Goal: Task Accomplishment & Management: Use online tool/utility

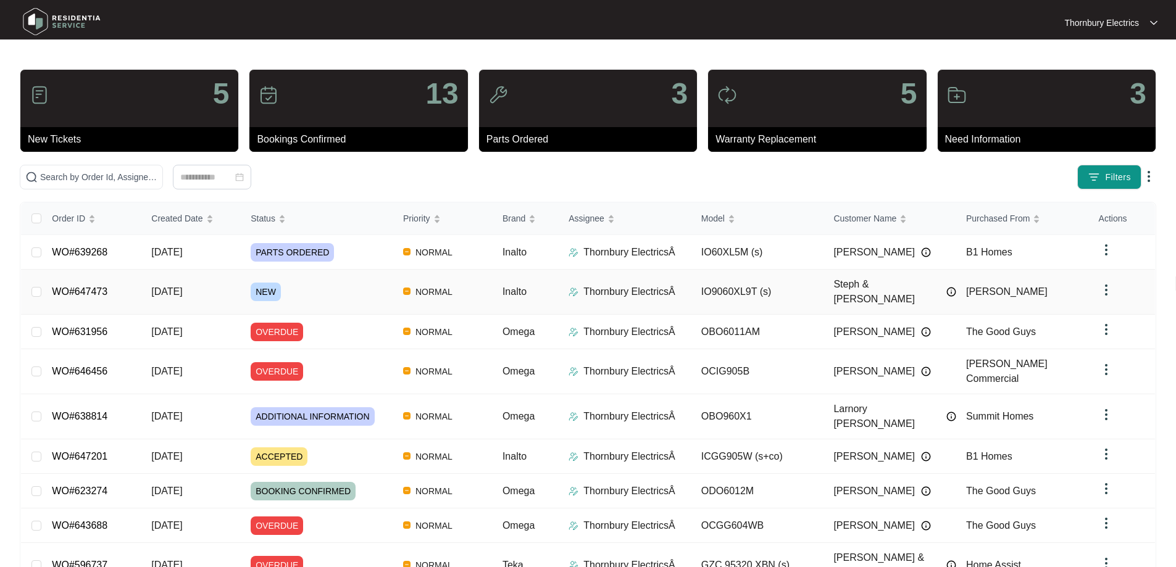
click at [140, 285] on td "WO#647473" at bounding box center [91, 292] width 99 height 45
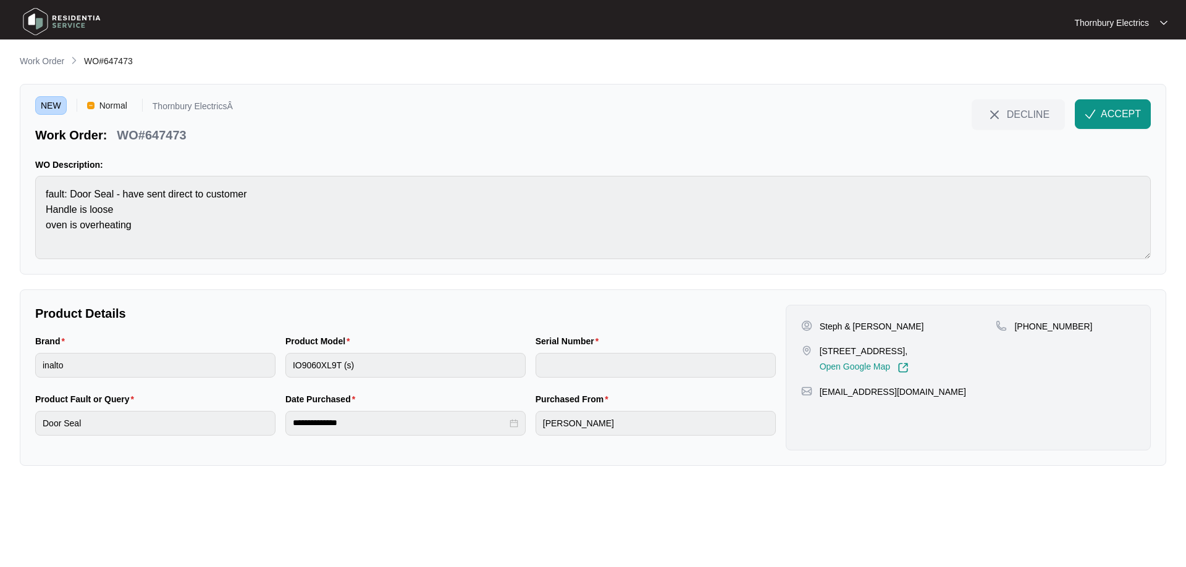
drag, startPoint x: 817, startPoint y: 350, endPoint x: 937, endPoint y: 352, distance: 120.4
click at [937, 352] on div "[STREET_ADDRESS], Open Google Map" at bounding box center [898, 359] width 195 height 28
copy p "[STREET_ADDRESS]"
click at [1103, 117] on span "ACCEPT" at bounding box center [1120, 114] width 40 height 15
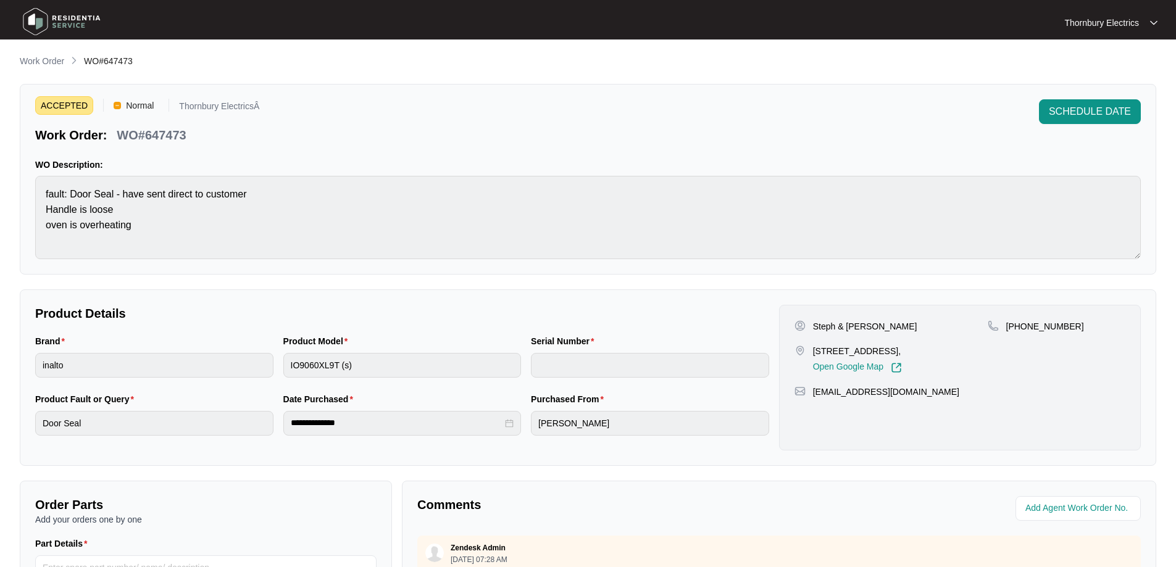
click at [157, 133] on p "WO#647473" at bounding box center [151, 135] width 69 height 17
copy p "647473"
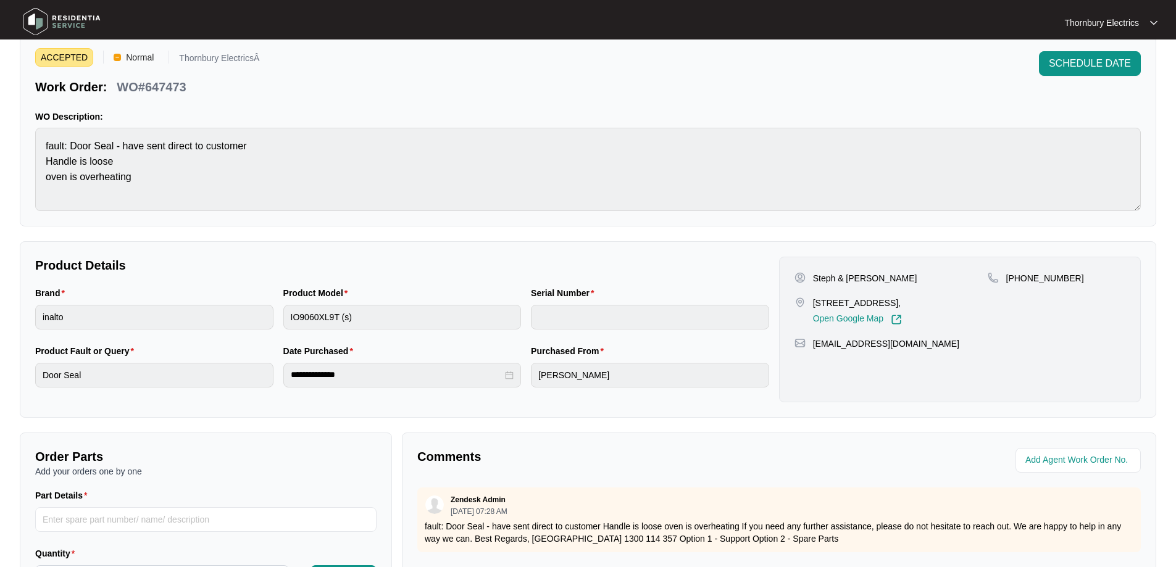
scroll to position [62, 0]
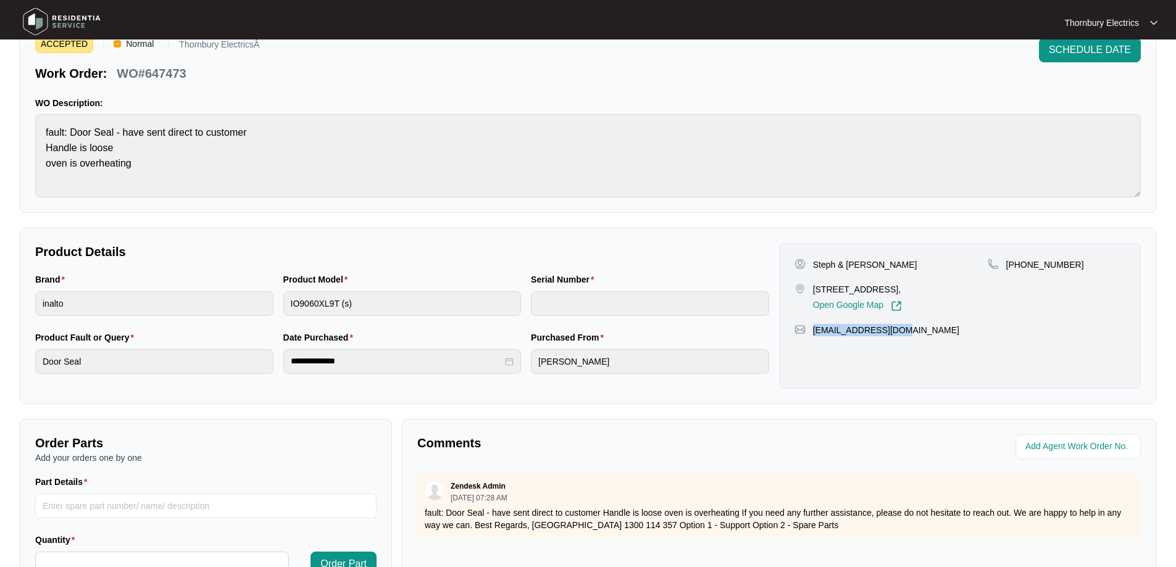
drag, startPoint x: 899, startPoint y: 346, endPoint x: 810, endPoint y: 350, distance: 89.0
click at [810, 350] on div "Steph & [PERSON_NAME] [STREET_ADDRESS], Open Google Map [PHONE_NUMBER] [EMAIL_A…" at bounding box center [960, 316] width 362 height 146
copy p "[EMAIL_ADDRESS][DOMAIN_NAME]"
drag, startPoint x: 814, startPoint y: 267, endPoint x: 866, endPoint y: 266, distance: 51.9
click at [866, 266] on div "Steph & [PERSON_NAME]" at bounding box center [891, 265] width 193 height 12
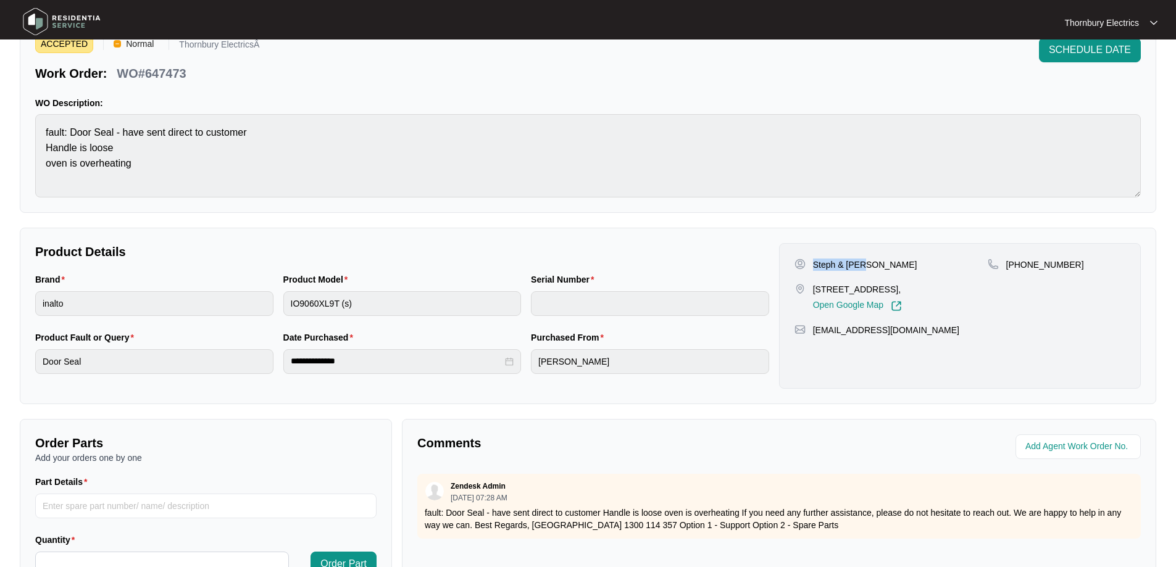
copy p "Steph & [PERSON_NAME]"
drag, startPoint x: 1080, startPoint y: 265, endPoint x: 1023, endPoint y: 269, distance: 57.0
click at [1023, 269] on div "[PHONE_NUMBER]" at bounding box center [1057, 265] width 138 height 12
copy p "448946909"
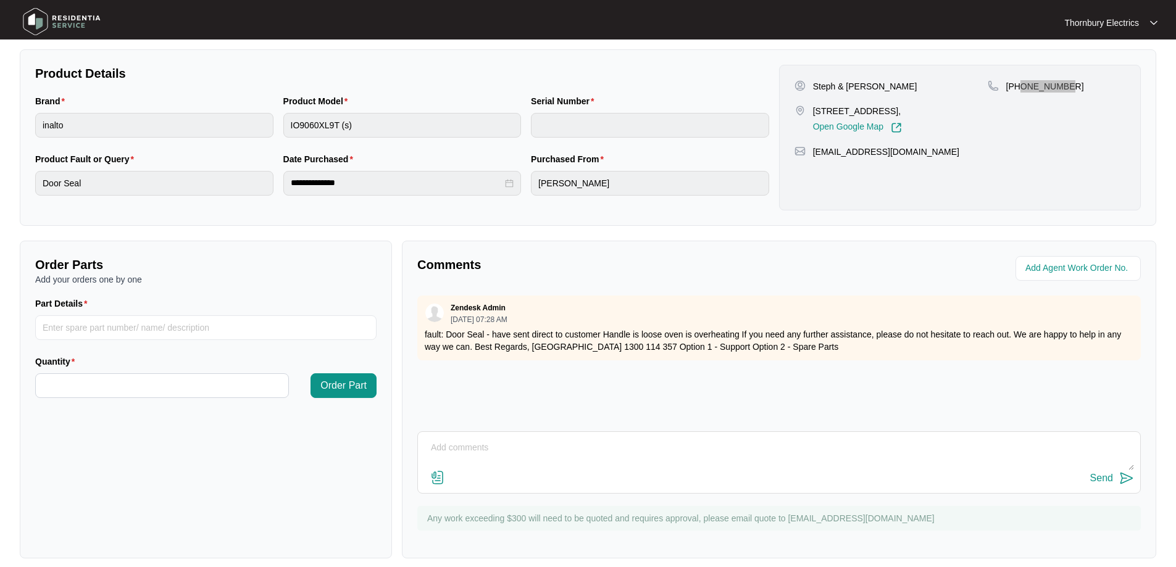
scroll to position [247, 0]
